Goal: Information Seeking & Learning: Learn about a topic

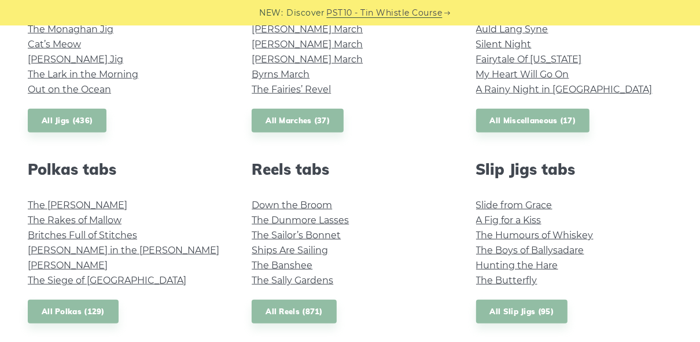
scroll to position [725, 0]
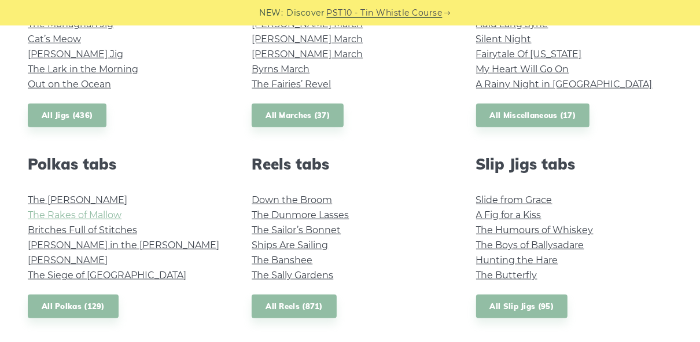
click at [101, 219] on link "The Rakes of Mallow" at bounding box center [75, 214] width 94 height 11
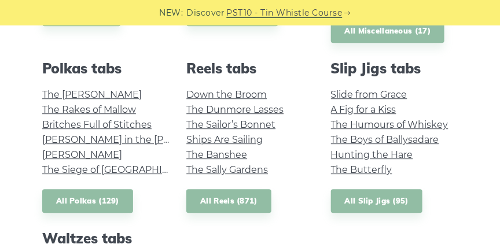
scroll to position [736, 0]
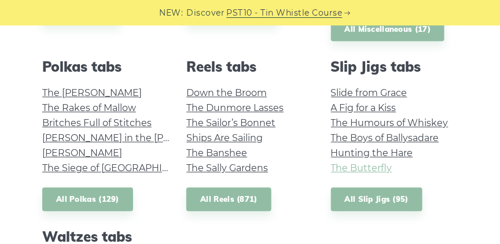
click at [372, 171] on link "The Butterfly" at bounding box center [361, 168] width 61 height 11
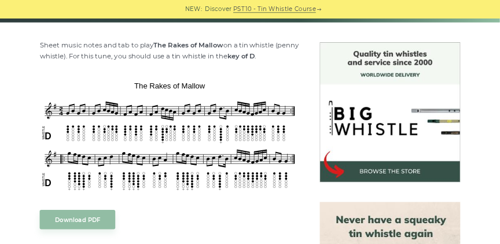
scroll to position [278, 0]
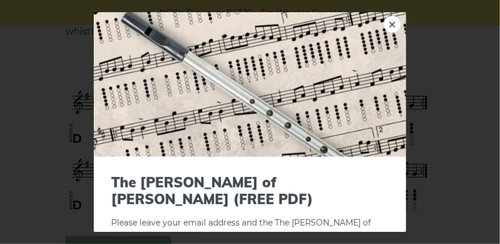
drag, startPoint x: 225, startPoint y: 230, endPoint x: 385, endPoint y: 18, distance: 265.6
click at [385, 18] on link "×" at bounding box center [392, 24] width 17 height 17
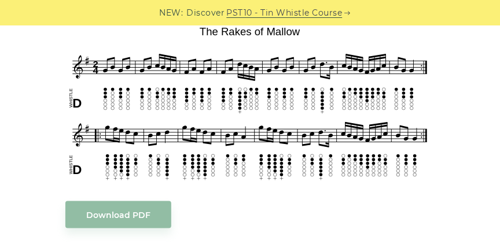
scroll to position [316, 0]
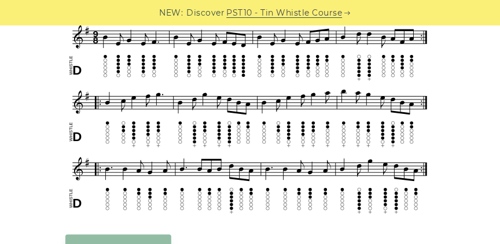
scroll to position [341, 0]
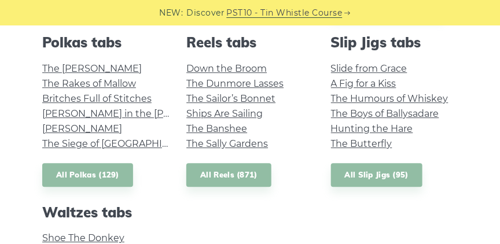
scroll to position [736, 0]
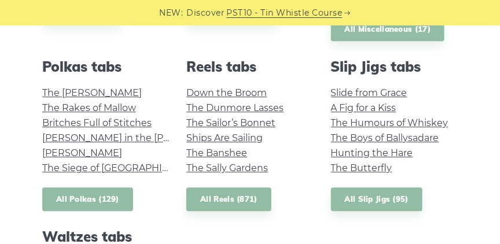
click at [100, 196] on link "All Polkas (129)" at bounding box center [87, 199] width 91 height 24
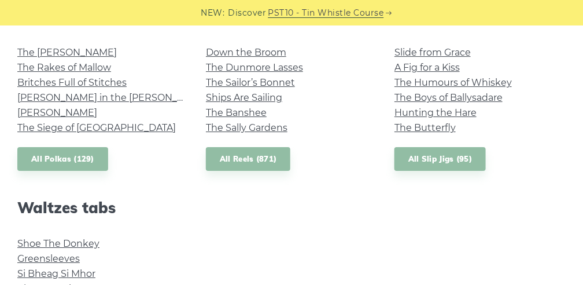
scroll to position [871, 0]
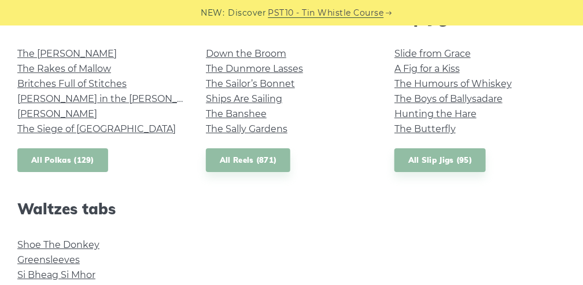
click at [84, 161] on link "All Polkas (129)" at bounding box center [62, 160] width 91 height 24
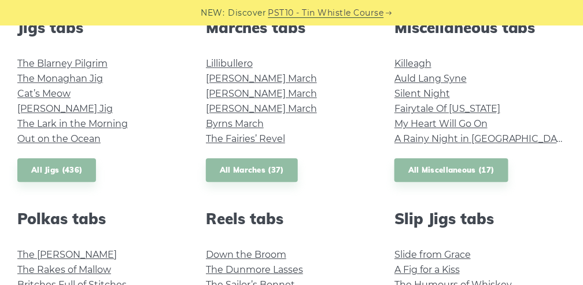
scroll to position [678, 0]
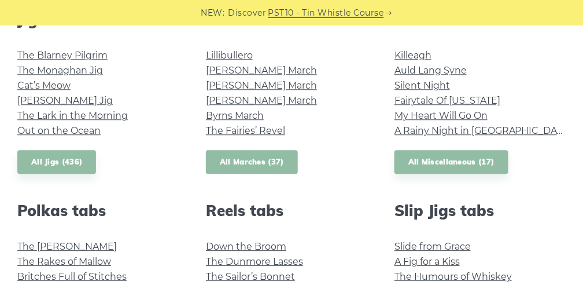
click at [248, 164] on link "All Marches (37)" at bounding box center [252, 162] width 92 height 24
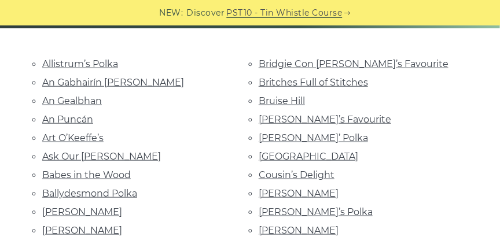
scroll to position [237, 0]
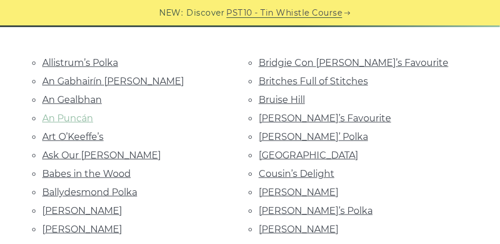
click at [86, 121] on link "An Puncán" at bounding box center [67, 118] width 51 height 11
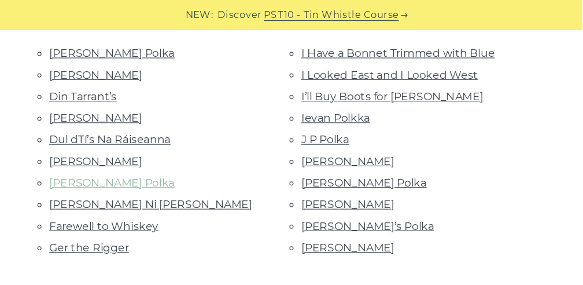
scroll to position [468, 0]
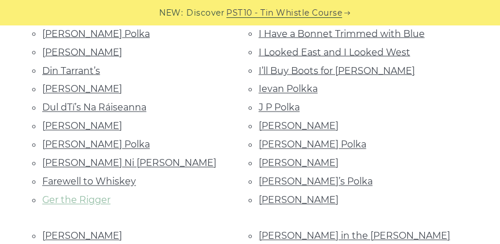
click at [79, 195] on link "Ger the Rigger" at bounding box center [76, 200] width 68 height 11
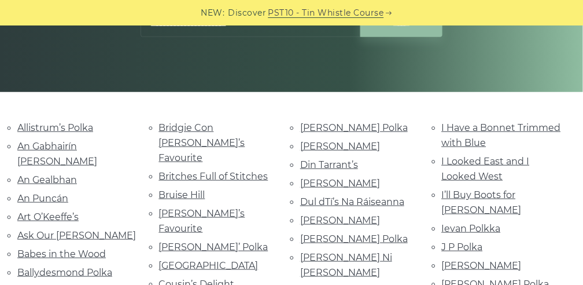
scroll to position [211, 0]
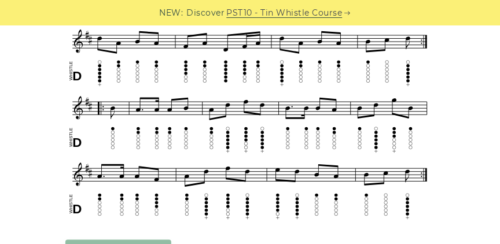
scroll to position [429, 0]
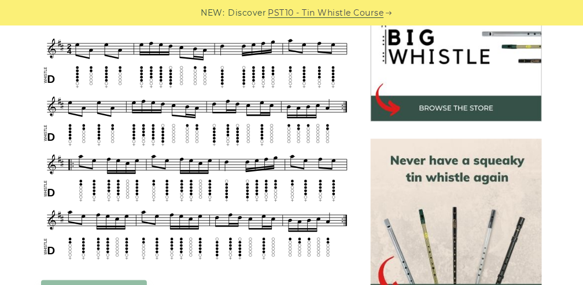
scroll to position [386, 0]
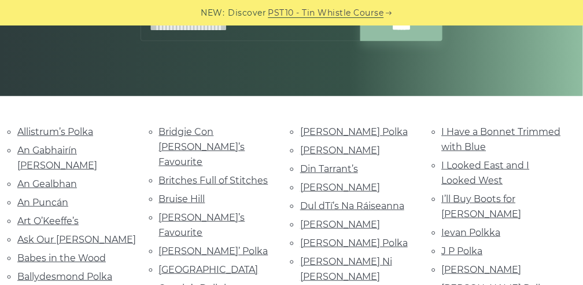
scroll to position [289, 0]
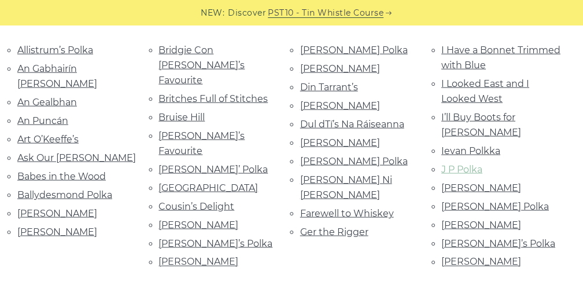
click at [459, 164] on link "J P Polka" at bounding box center [462, 169] width 41 height 11
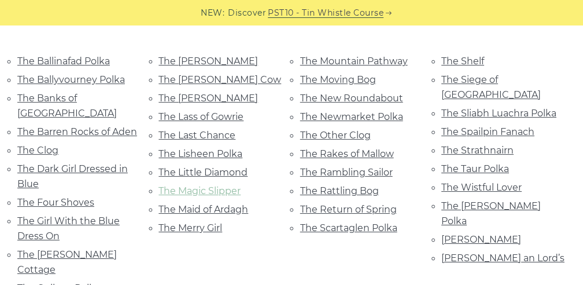
scroll to position [810, 0]
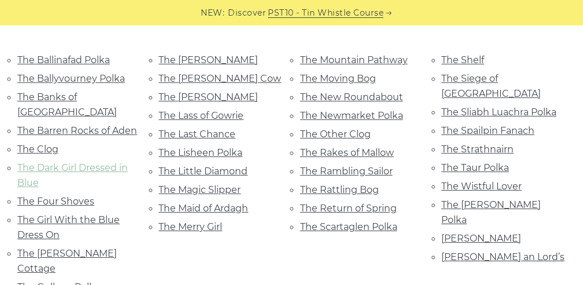
click at [120, 162] on link "The Dark Girl Dressed in Blue" at bounding box center [72, 175] width 111 height 26
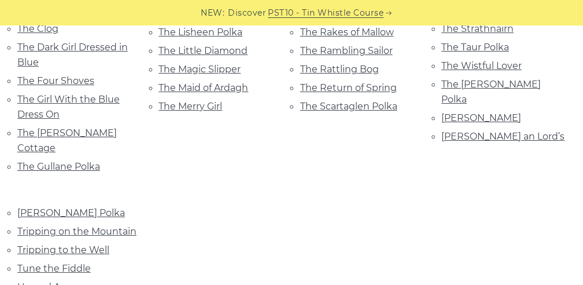
scroll to position [932, 0]
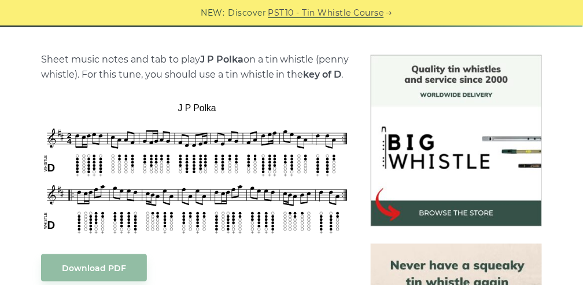
scroll to position [328, 0]
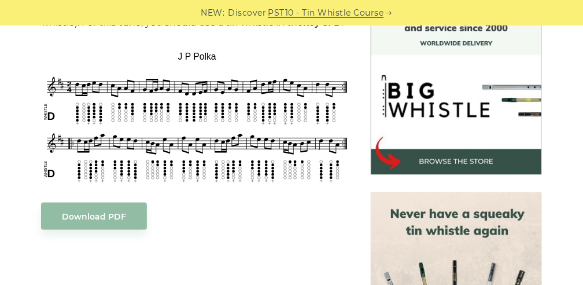
click at [216, 209] on div "Download PDF" at bounding box center [197, 216] width 313 height 27
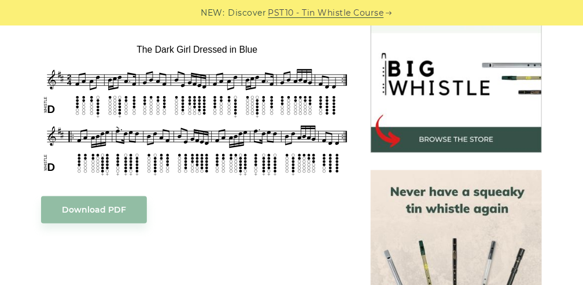
scroll to position [347, 0]
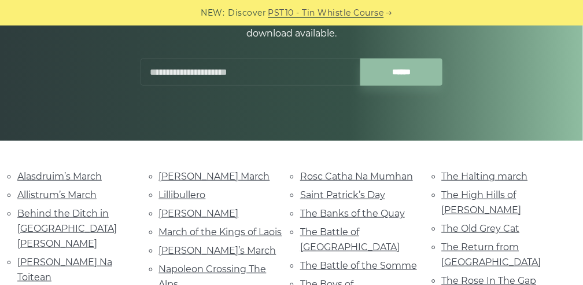
scroll to position [257, 0]
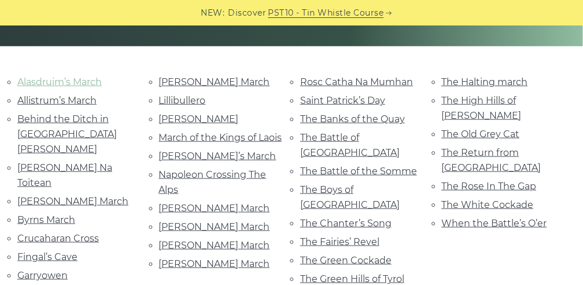
click at [72, 82] on link "Alasdruim’s March" at bounding box center [59, 81] width 84 height 11
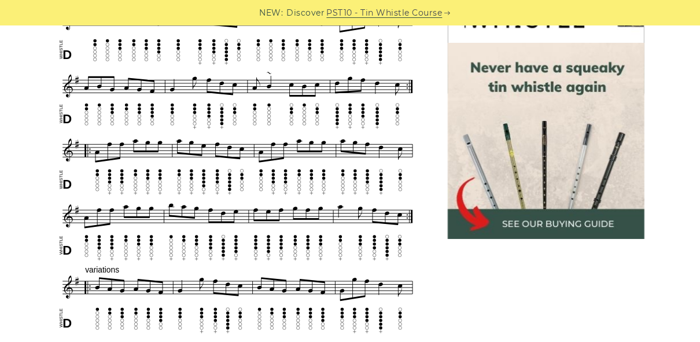
scroll to position [437, 0]
